Goal: Information Seeking & Learning: Check status

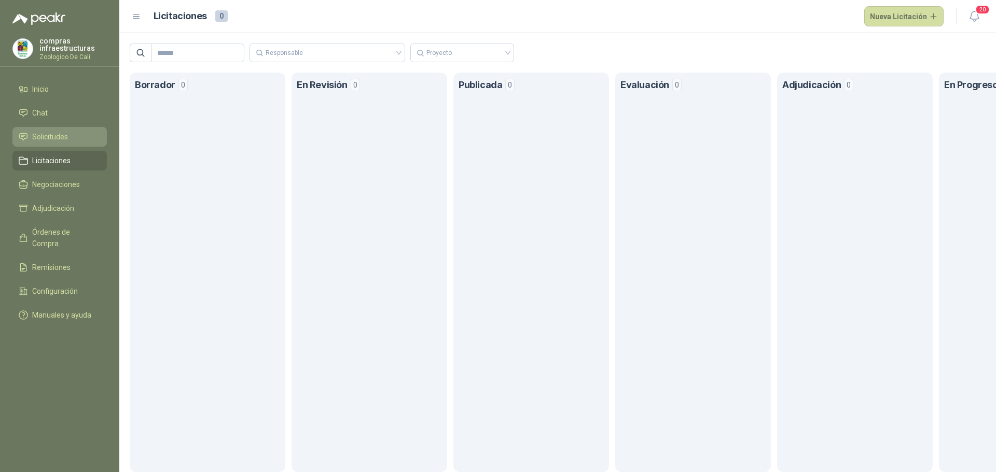
click at [52, 134] on span "Solicitudes" at bounding box center [50, 136] width 36 height 11
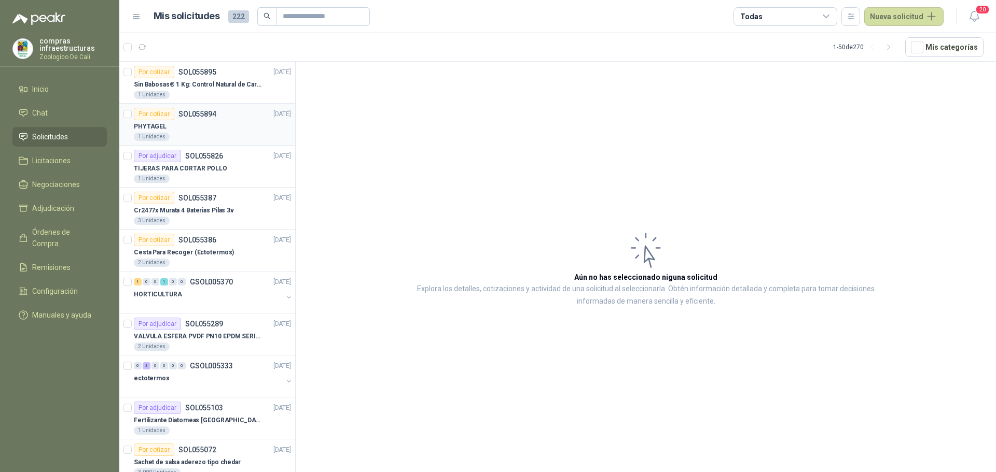
click at [203, 113] on p "SOL055894" at bounding box center [197, 113] width 38 height 7
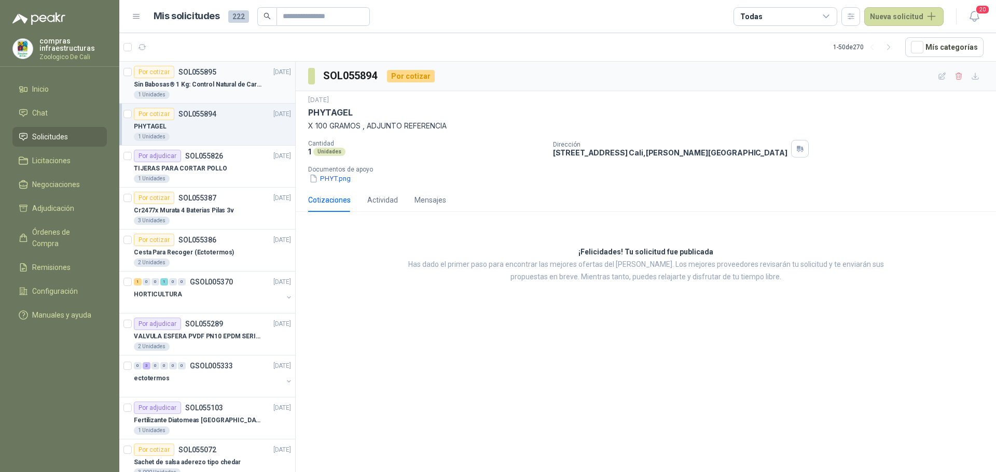
click at [225, 82] on p "Sin Babosas® 1 Kg: Control Natural de Caracoles y Babosas" at bounding box center [198, 85] width 129 height 10
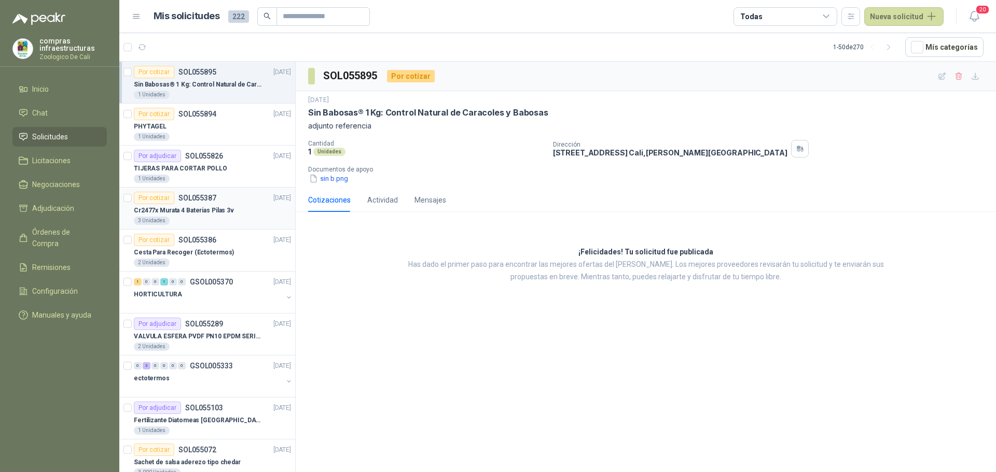
click at [227, 214] on p "Cr2477x Murata 4 Baterias Pilas 3v" at bounding box center [184, 211] width 100 height 10
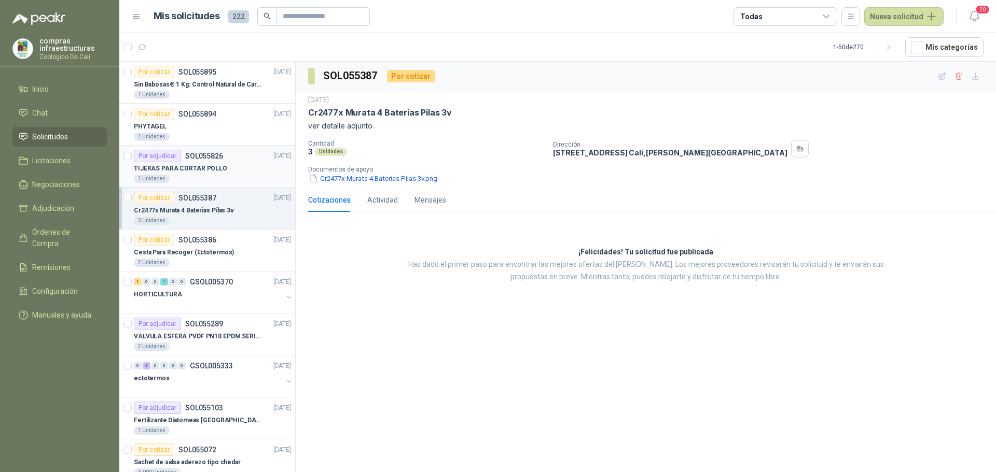
click at [246, 163] on div "TIJERAS PARA CORTAR POLLO" at bounding box center [212, 168] width 157 height 12
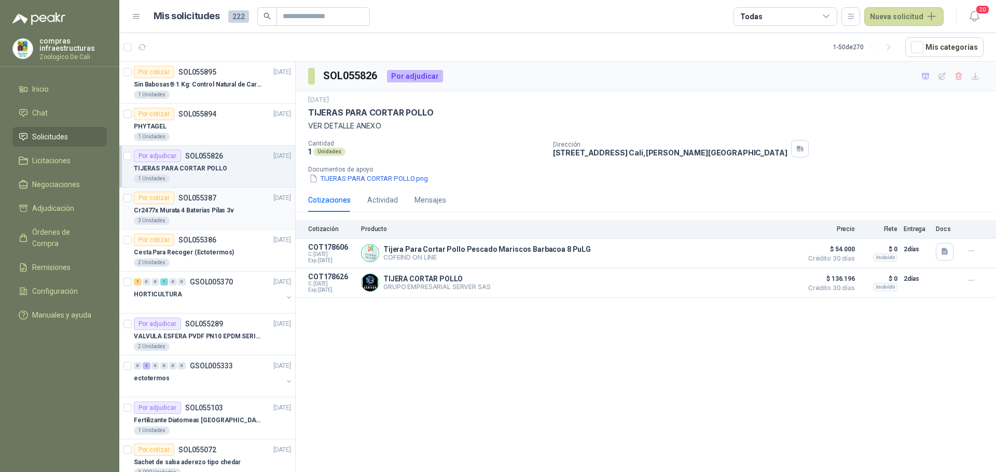
click at [252, 217] on div "3 Unidades" at bounding box center [212, 221] width 157 height 8
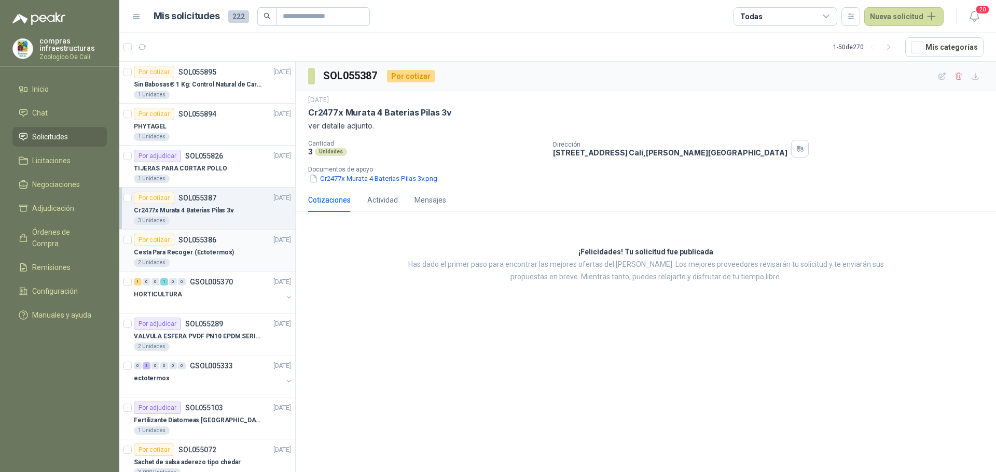
click at [241, 255] on div "Cesta Para Recoger (Ectotermos)" at bounding box center [212, 252] width 157 height 12
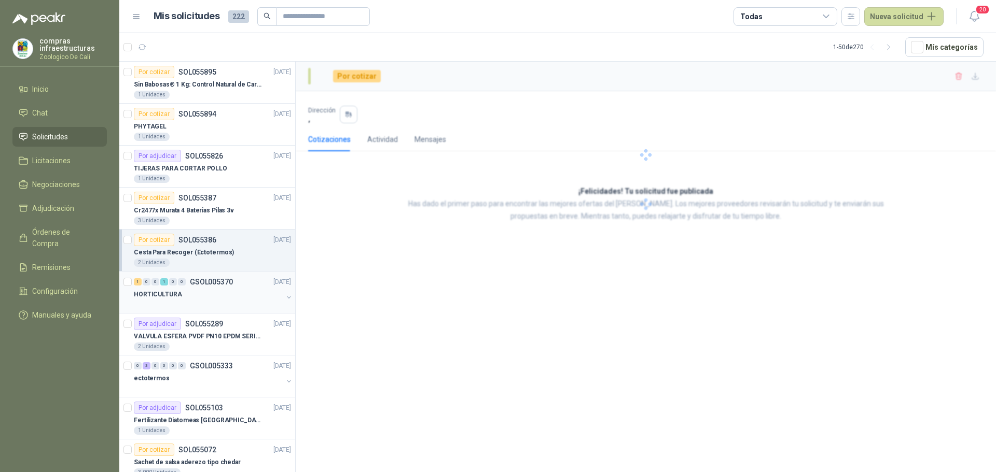
click at [228, 304] on div at bounding box center [208, 305] width 149 height 8
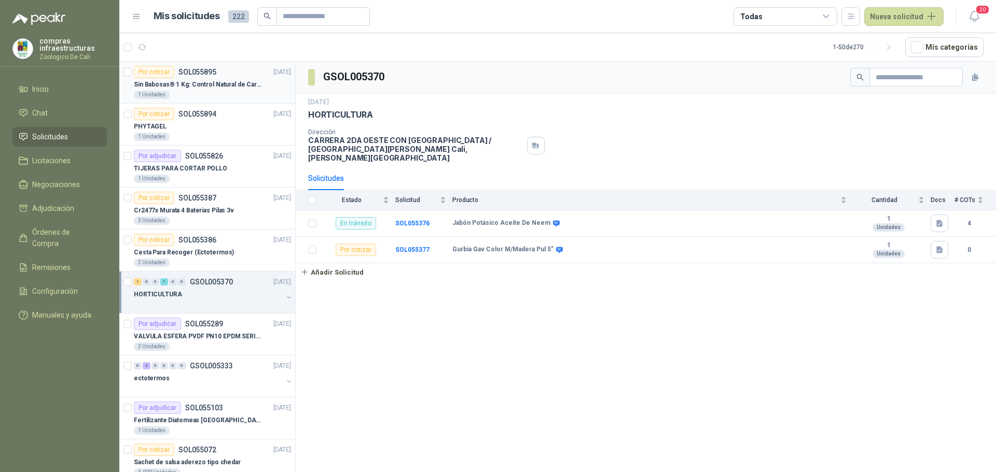
click at [184, 101] on article "Por cotizar SOL055895 [DATE] Sin Babosas® 1 Kg: Control Natural de Caracoles y …" at bounding box center [207, 83] width 176 height 42
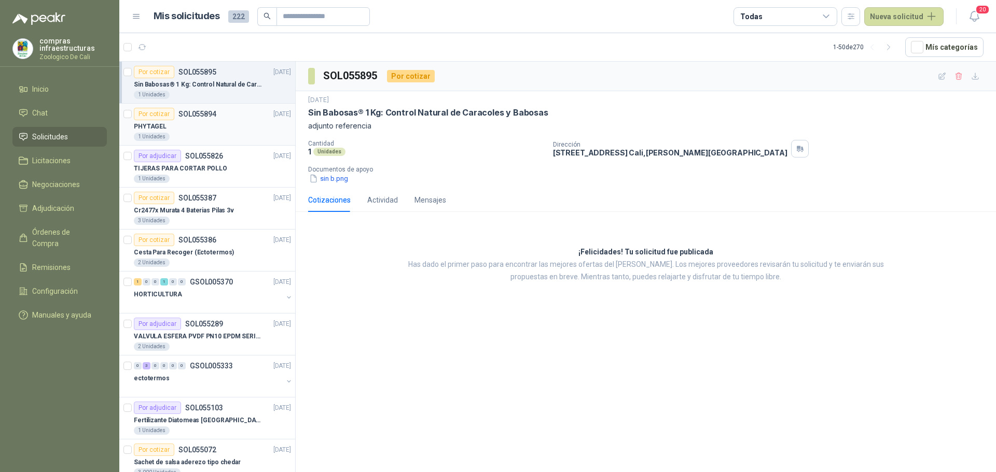
click at [186, 124] on div "PHYTAGEL" at bounding box center [212, 126] width 157 height 12
click at [168, 81] on p "Sin Babosas® 1 Kg: Control Natural de Caracoles y Babosas" at bounding box center [198, 85] width 129 height 10
click at [186, 124] on div "PHYTAGEL" at bounding box center [212, 126] width 157 height 12
click at [203, 75] on p "SOL055895" at bounding box center [197, 71] width 38 height 7
click at [211, 127] on div "PHYTAGEL" at bounding box center [212, 126] width 157 height 12
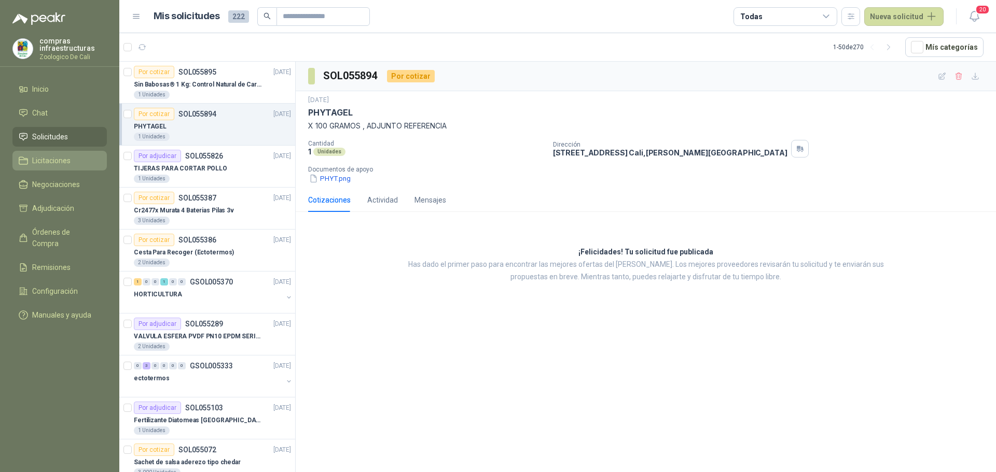
click at [65, 157] on span "Licitaciones" at bounding box center [51, 160] width 38 height 11
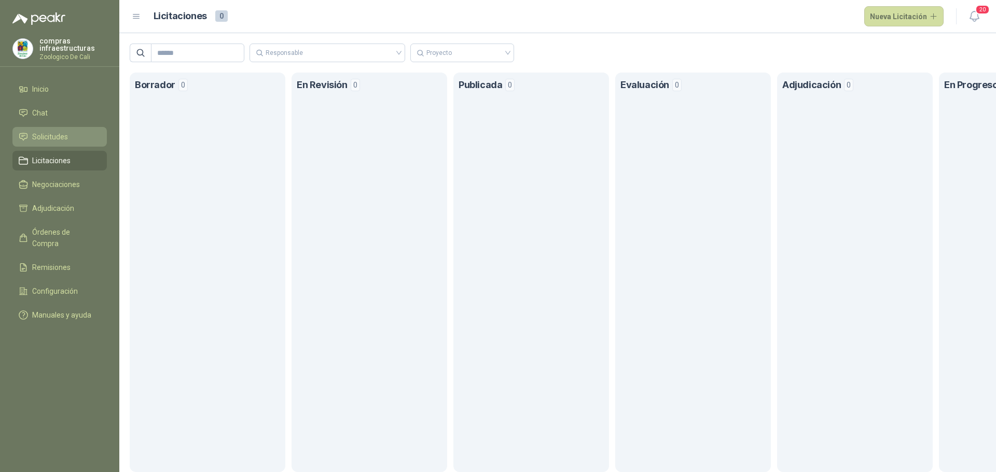
click at [70, 138] on li "Solicitudes" at bounding box center [60, 136] width 82 height 11
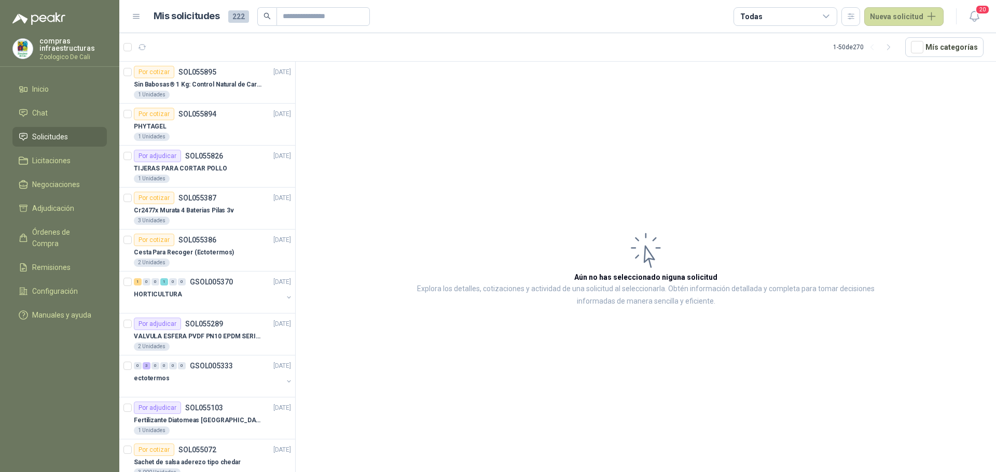
drag, startPoint x: 245, startPoint y: 86, endPoint x: 292, endPoint y: 104, distance: 50.6
click at [245, 86] on p "Sin Babosas® 1 Kg: Control Natural de Caracoles y Babosas" at bounding box center [198, 85] width 129 height 10
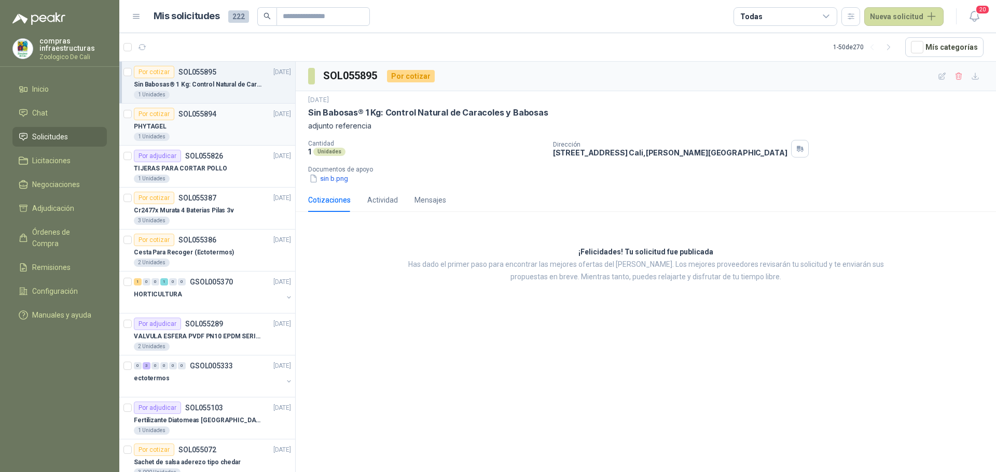
click at [219, 115] on div "Por cotizar SOL055894 [DATE]" at bounding box center [212, 114] width 157 height 12
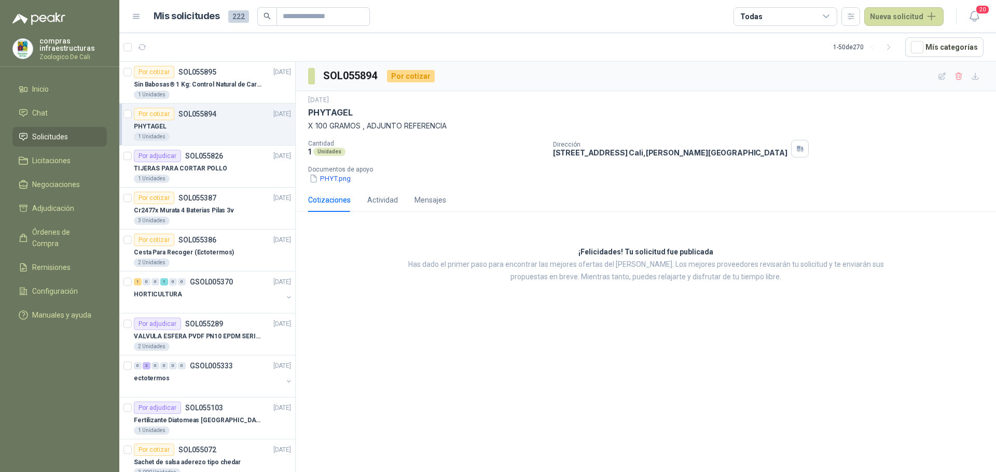
click at [7, 192] on ul "Inicio Chat Solicitudes Licitaciones Negociaciones Adjudicación Órdenes de Comp…" at bounding box center [59, 204] width 119 height 250
click at [44, 197] on ul "Inicio Chat Solicitudes Licitaciones Negociaciones Adjudicación Órdenes de Comp…" at bounding box center [59, 204] width 119 height 250
click at [57, 180] on link "Negociaciones" at bounding box center [59, 185] width 94 height 20
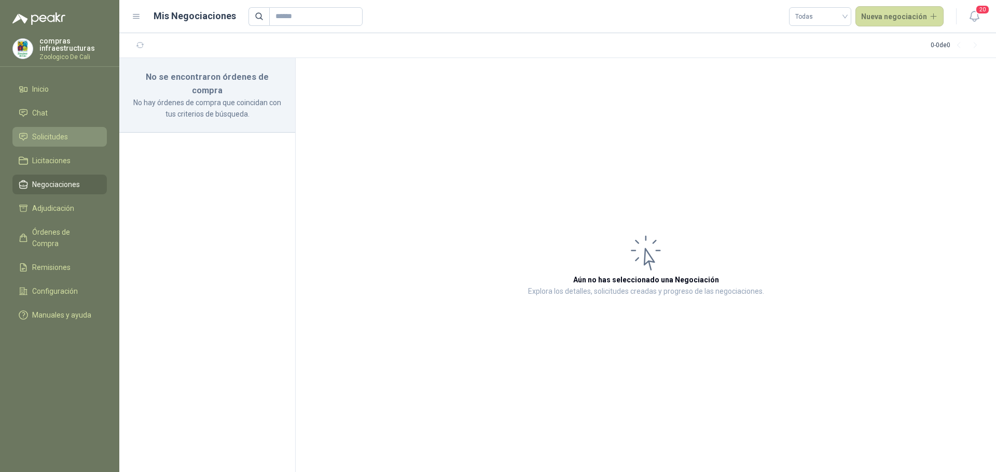
click at [77, 133] on li "Solicitudes" at bounding box center [60, 136] width 82 height 11
